Goal: Find specific page/section

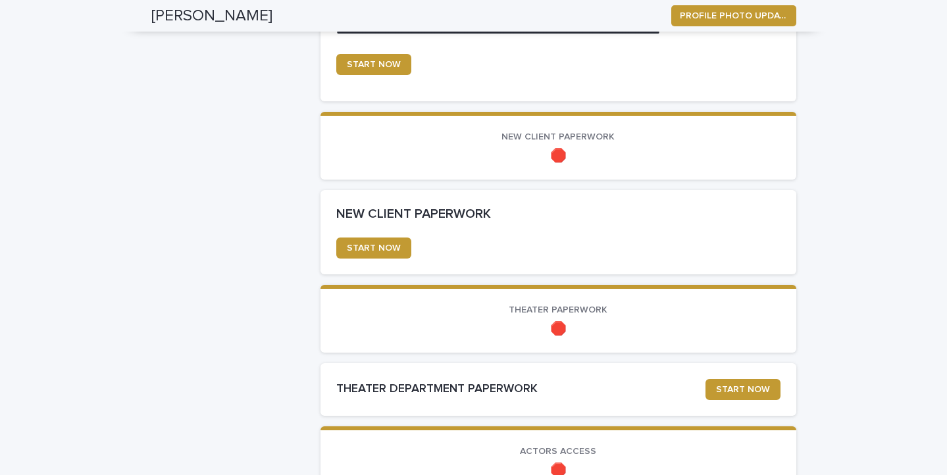
scroll to position [713, 0]
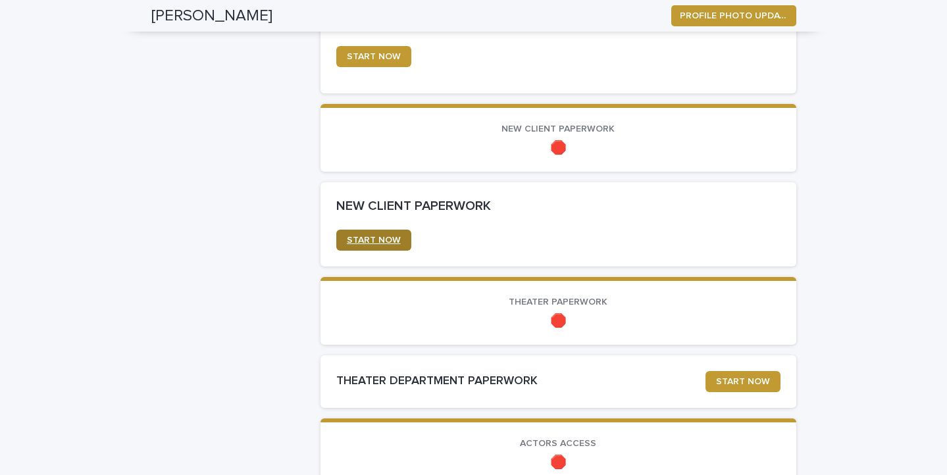
click at [353, 242] on span "START NOW" at bounding box center [374, 240] width 54 height 9
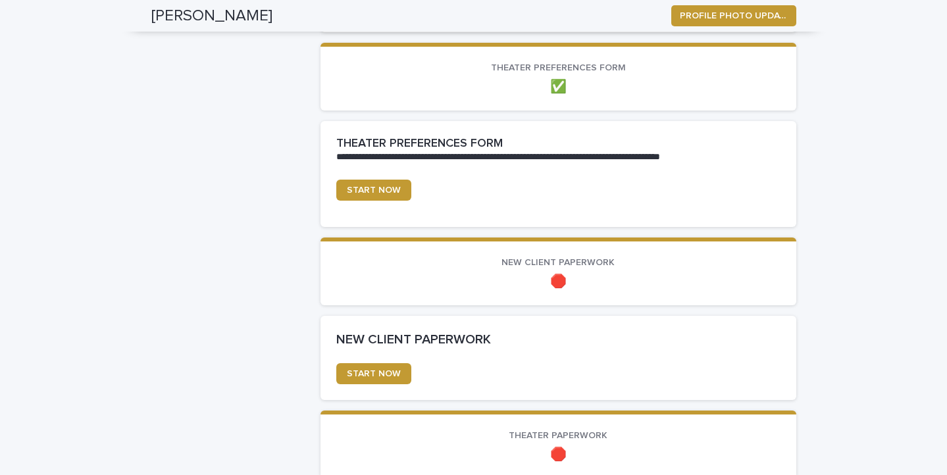
scroll to position [600, 0]
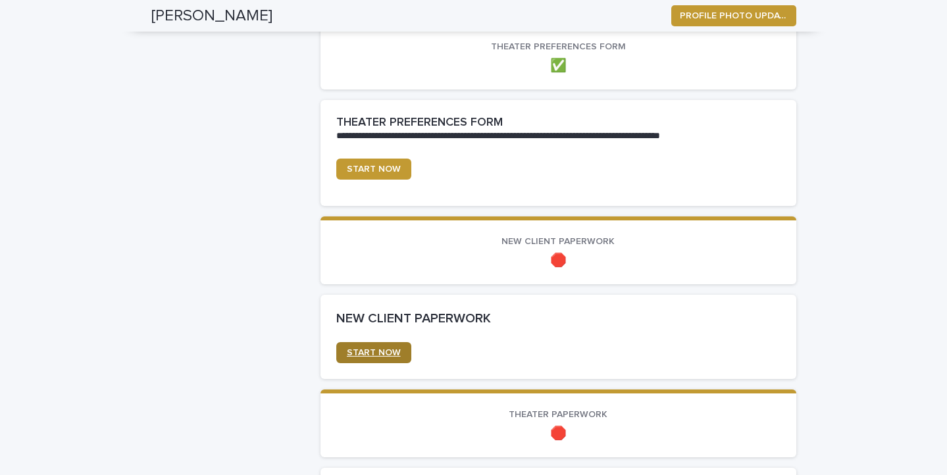
click at [380, 353] on span "START NOW" at bounding box center [374, 352] width 54 height 9
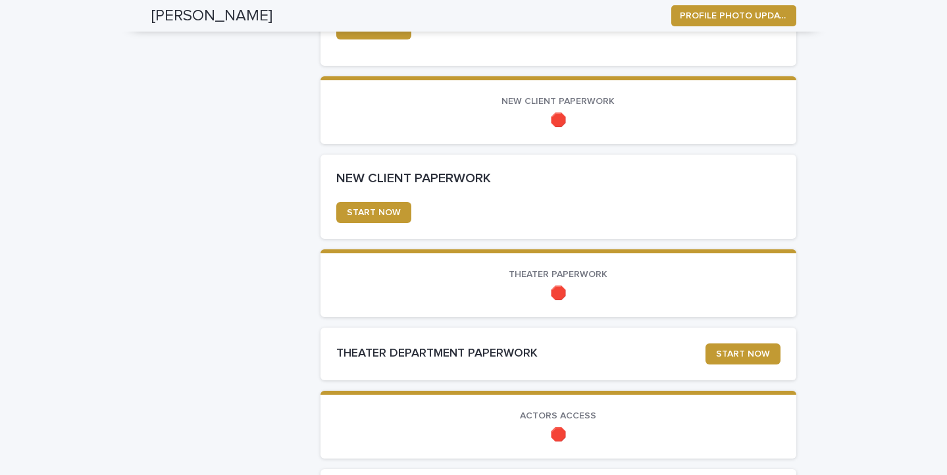
scroll to position [741, 0]
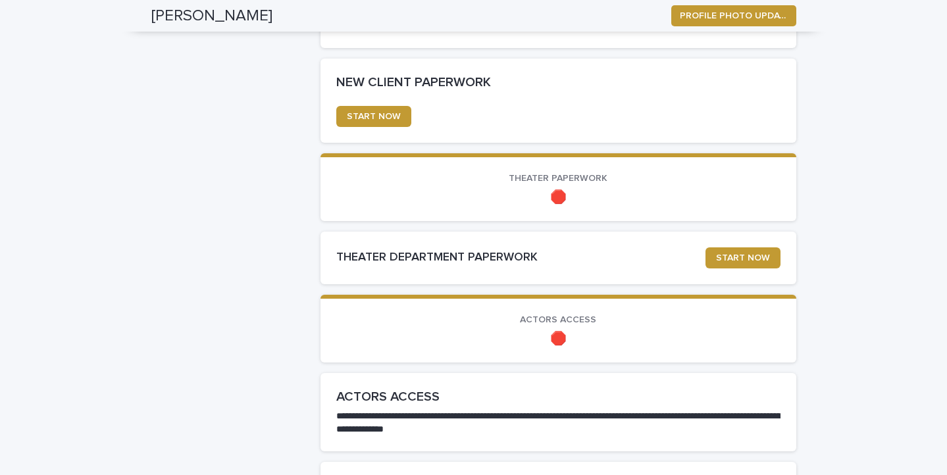
scroll to position [831, 0]
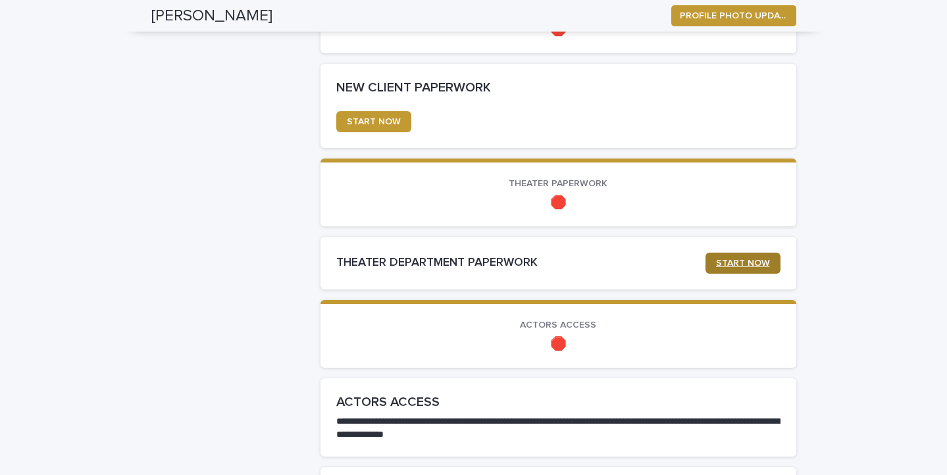
click at [743, 268] on link "START NOW" at bounding box center [742, 263] width 75 height 21
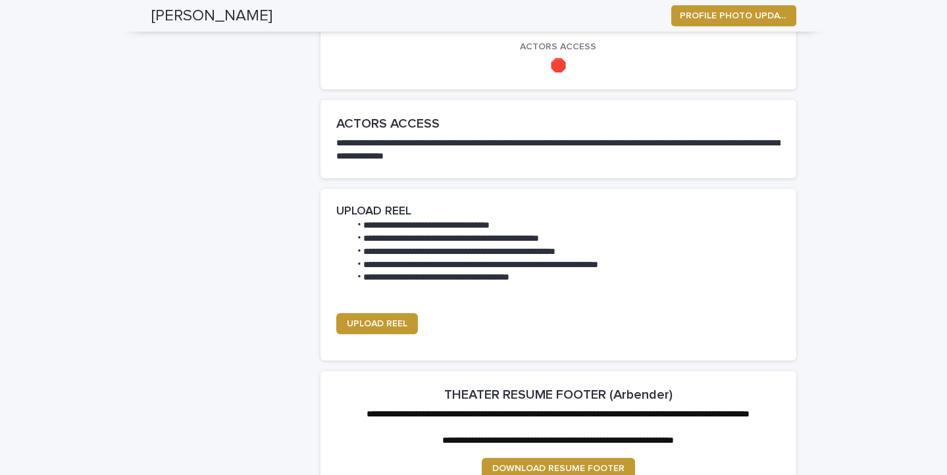
scroll to position [1108, 0]
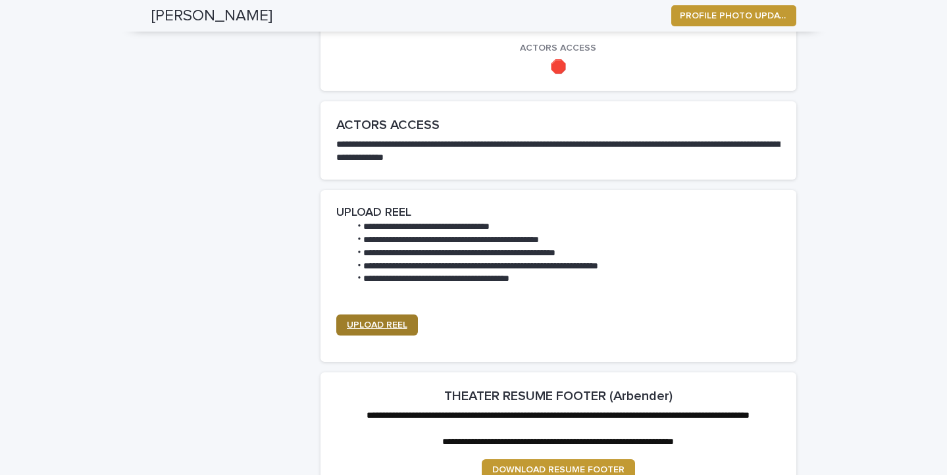
click at [375, 326] on span "UPLOAD REEL" at bounding box center [377, 324] width 61 height 9
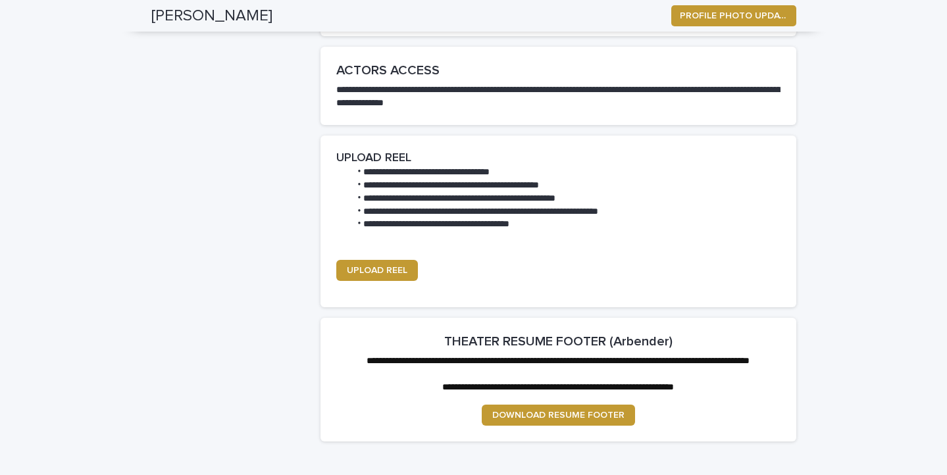
scroll to position [1256, 0]
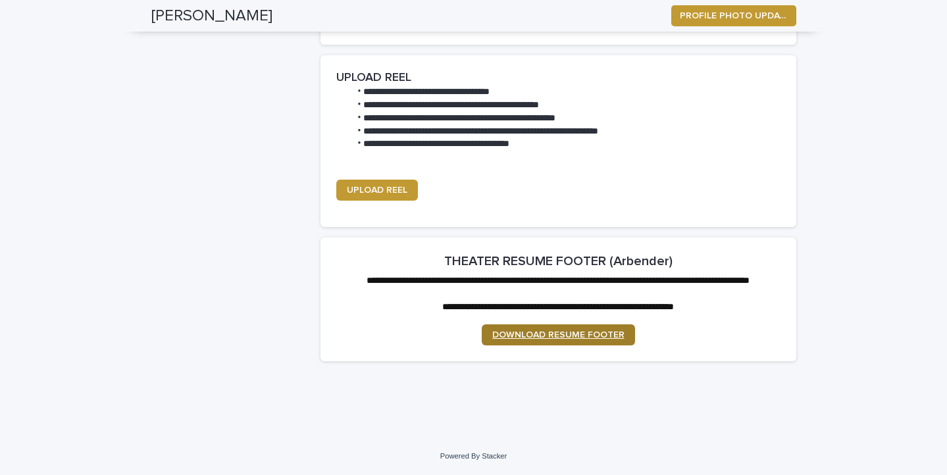
click at [563, 334] on span "DOWNLOAD RESUME FOOTER" at bounding box center [558, 334] width 132 height 9
